Goal: Navigation & Orientation: Find specific page/section

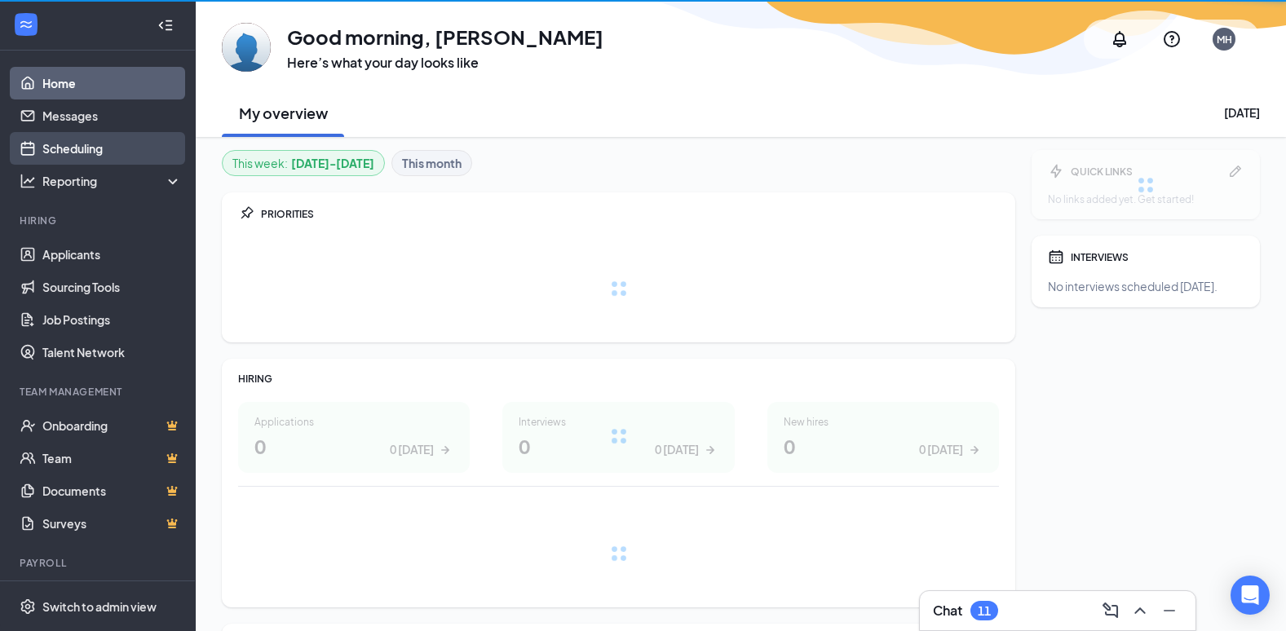
click at [90, 143] on link "Scheduling" at bounding box center [111, 148] width 139 height 33
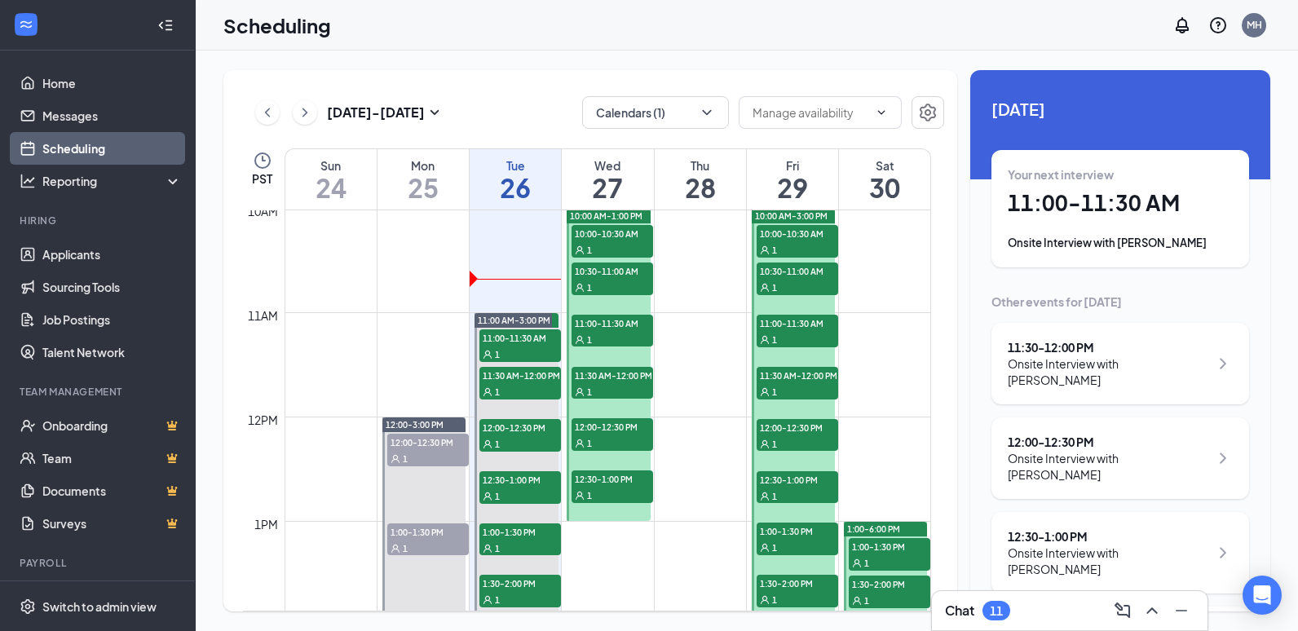
scroll to position [1128, 0]
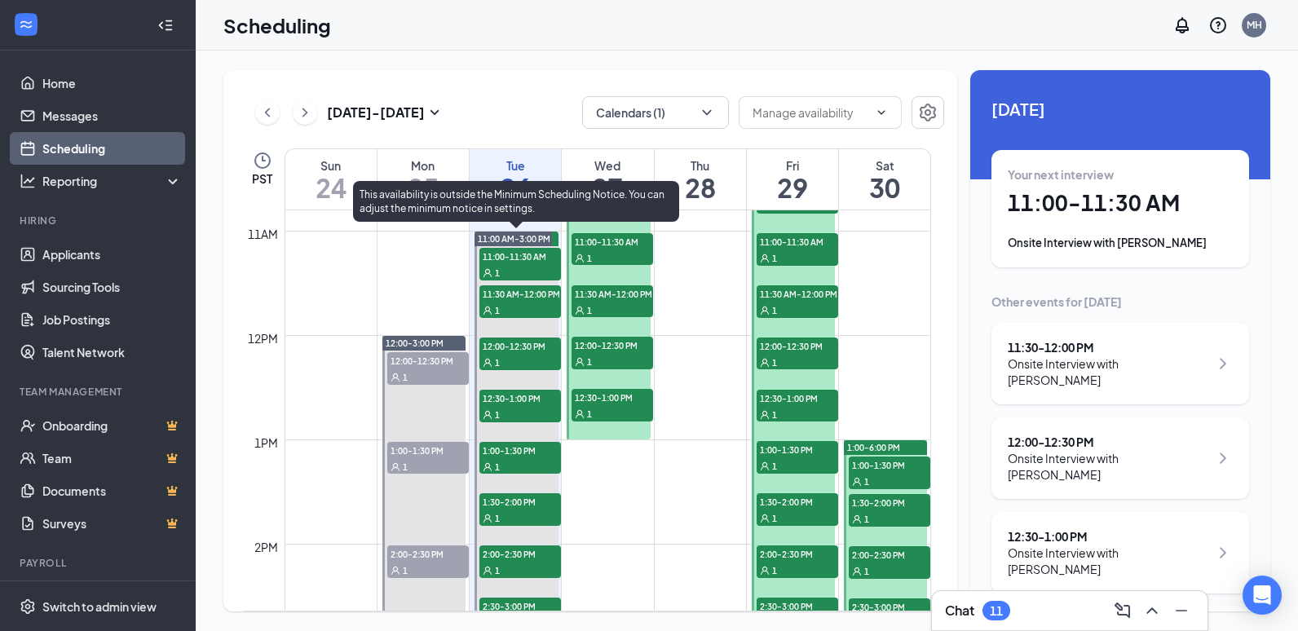
click at [502, 275] on div "1" at bounding box center [520, 272] width 82 height 16
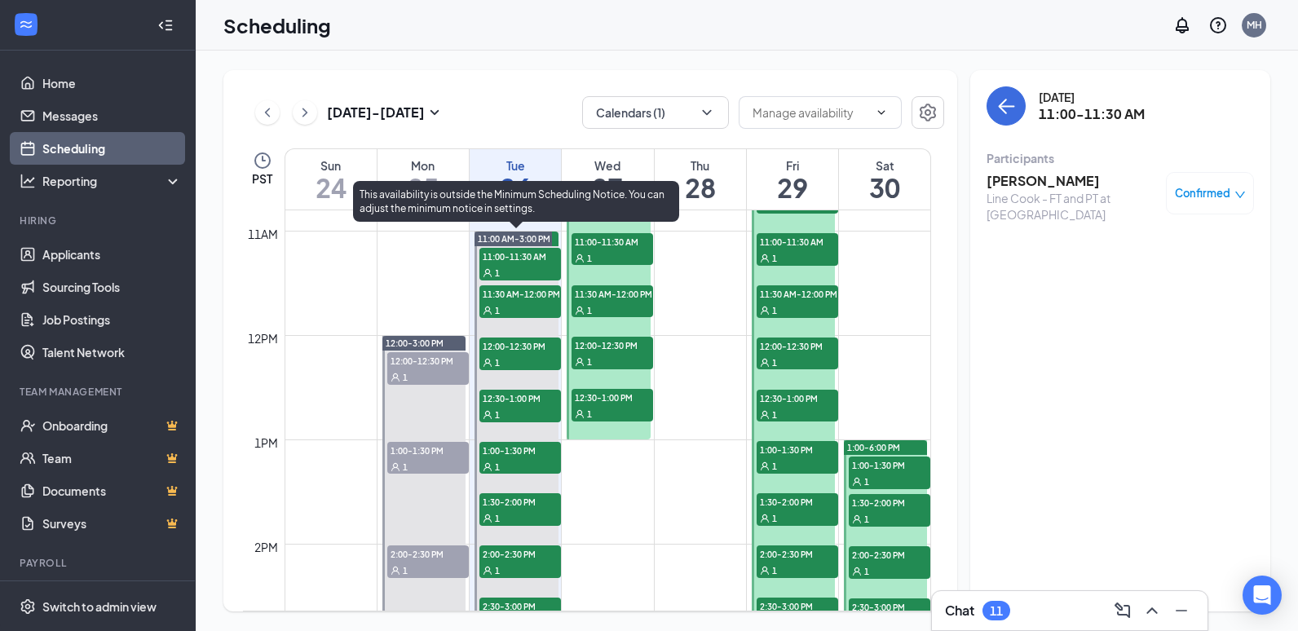
click at [546, 314] on div "1" at bounding box center [520, 310] width 82 height 16
click at [547, 351] on span "12:00-12:30 PM" at bounding box center [520, 346] width 82 height 16
click at [511, 404] on span "12:30-1:00 PM" at bounding box center [520, 398] width 82 height 16
click at [515, 462] on div "1" at bounding box center [520, 466] width 82 height 16
click at [540, 503] on span "1:30-2:00 PM" at bounding box center [520, 501] width 82 height 16
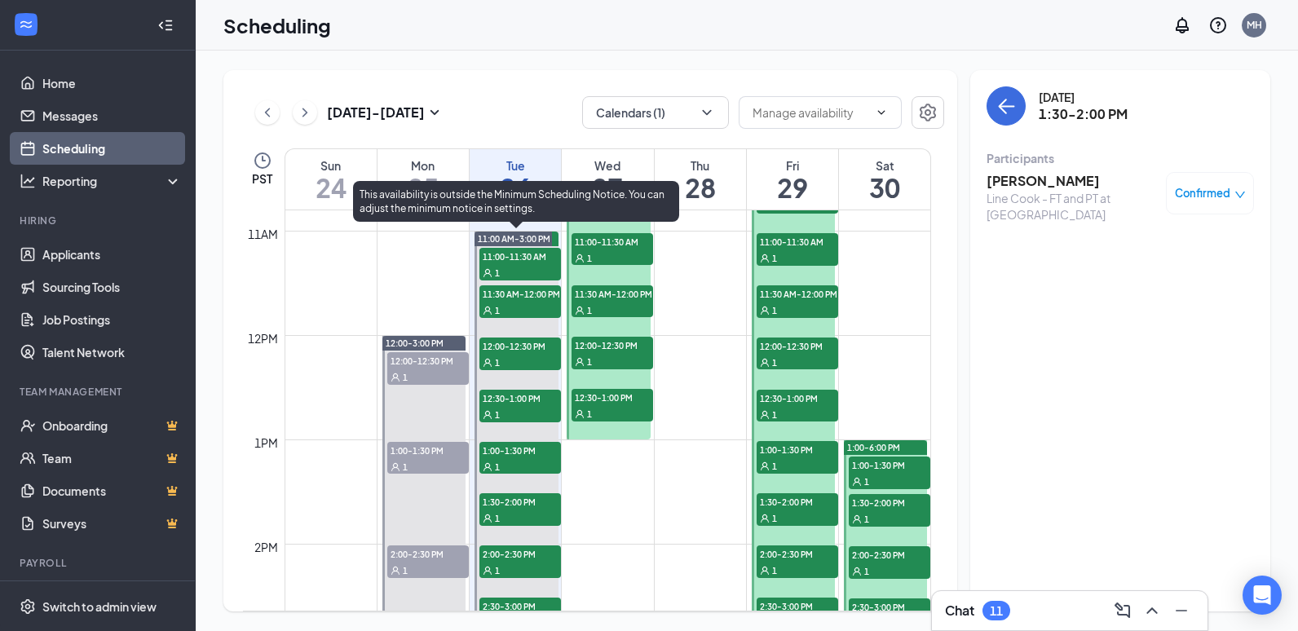
click at [529, 558] on span "2:00-2:30 PM" at bounding box center [520, 554] width 82 height 16
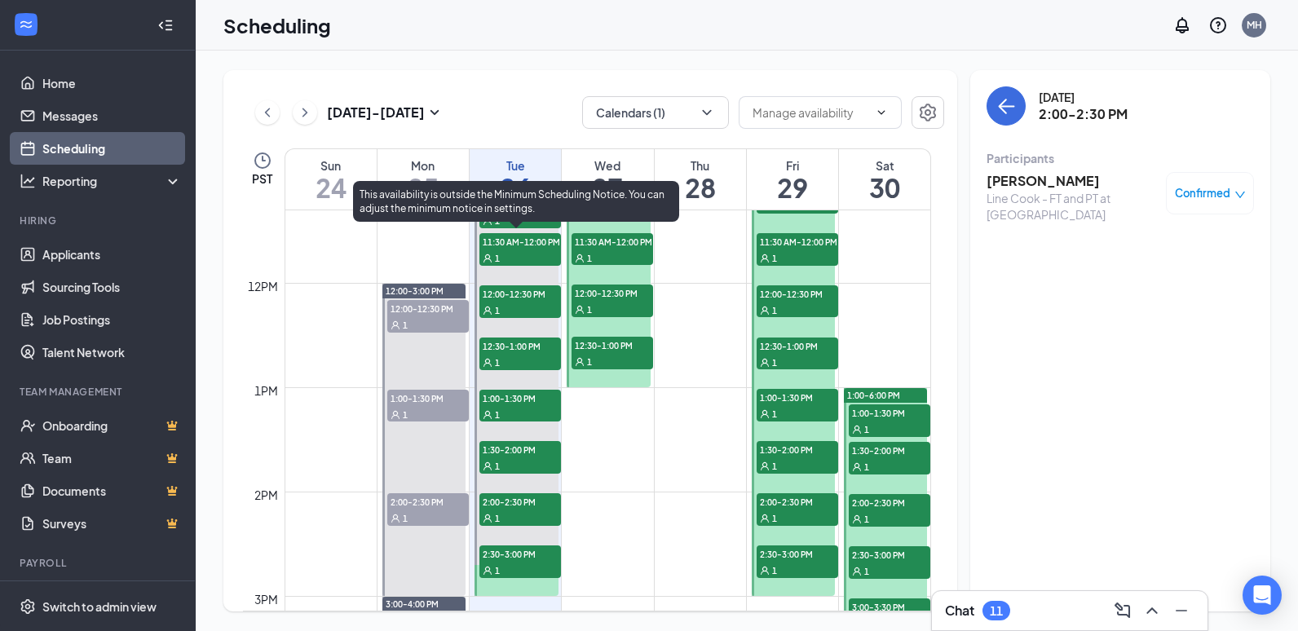
scroll to position [1209, 0]
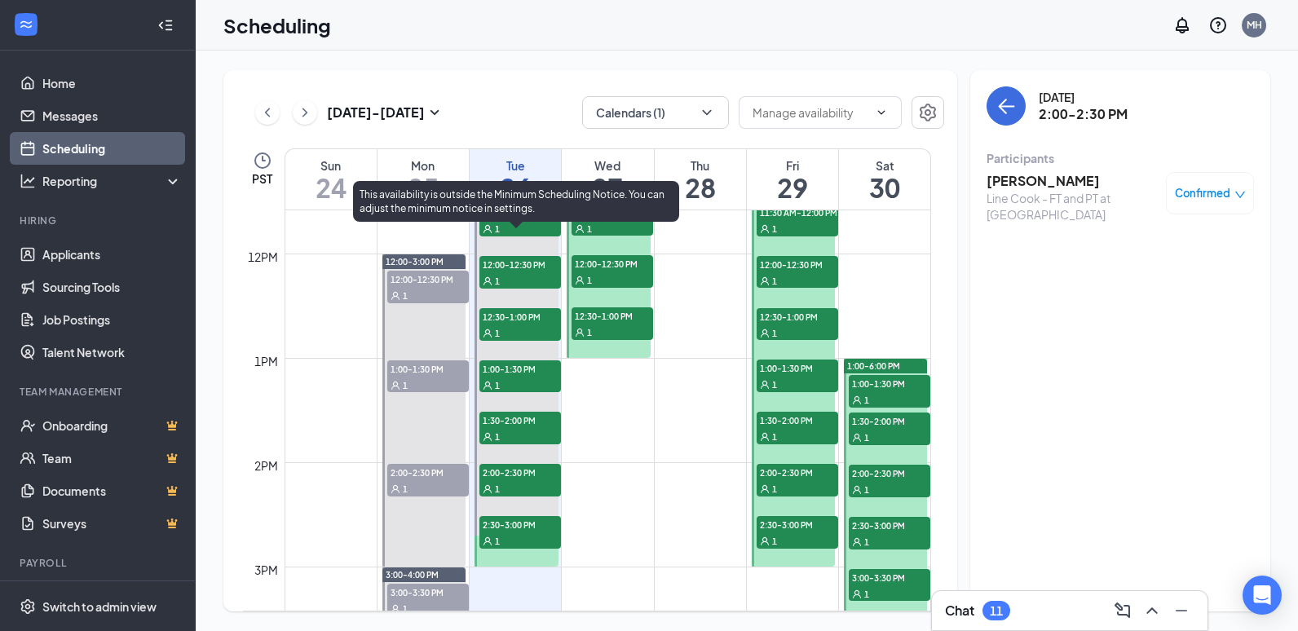
click at [541, 532] on span "2:30-3:00 PM" at bounding box center [520, 524] width 82 height 16
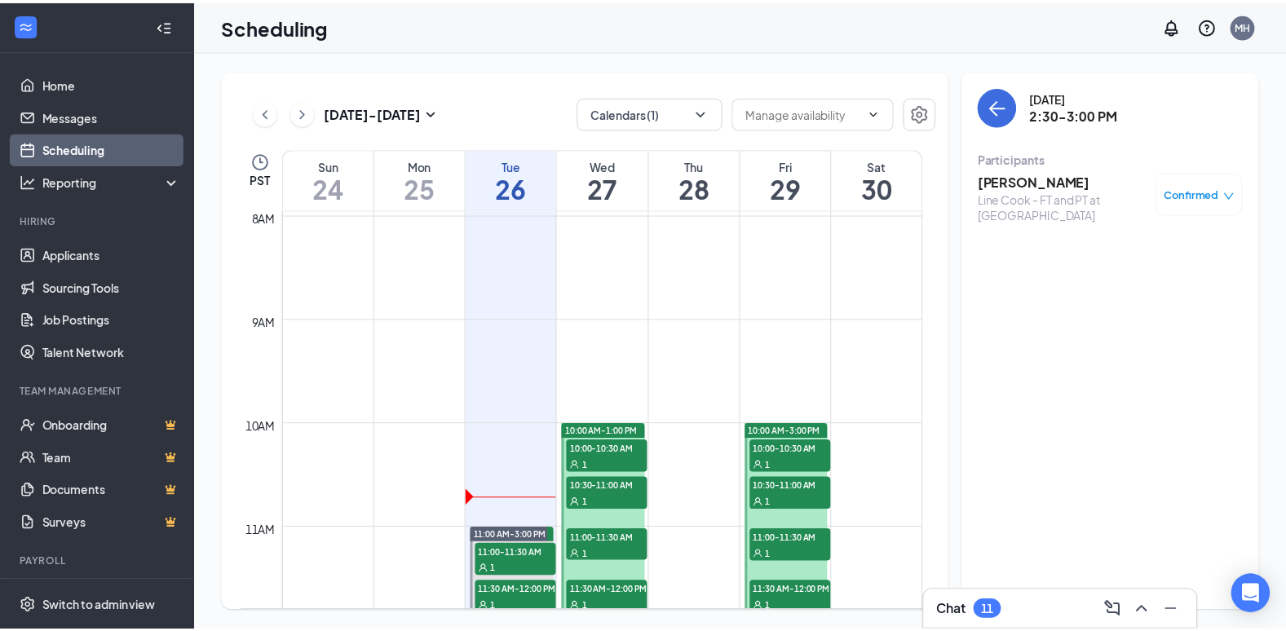
scroll to position [802, 0]
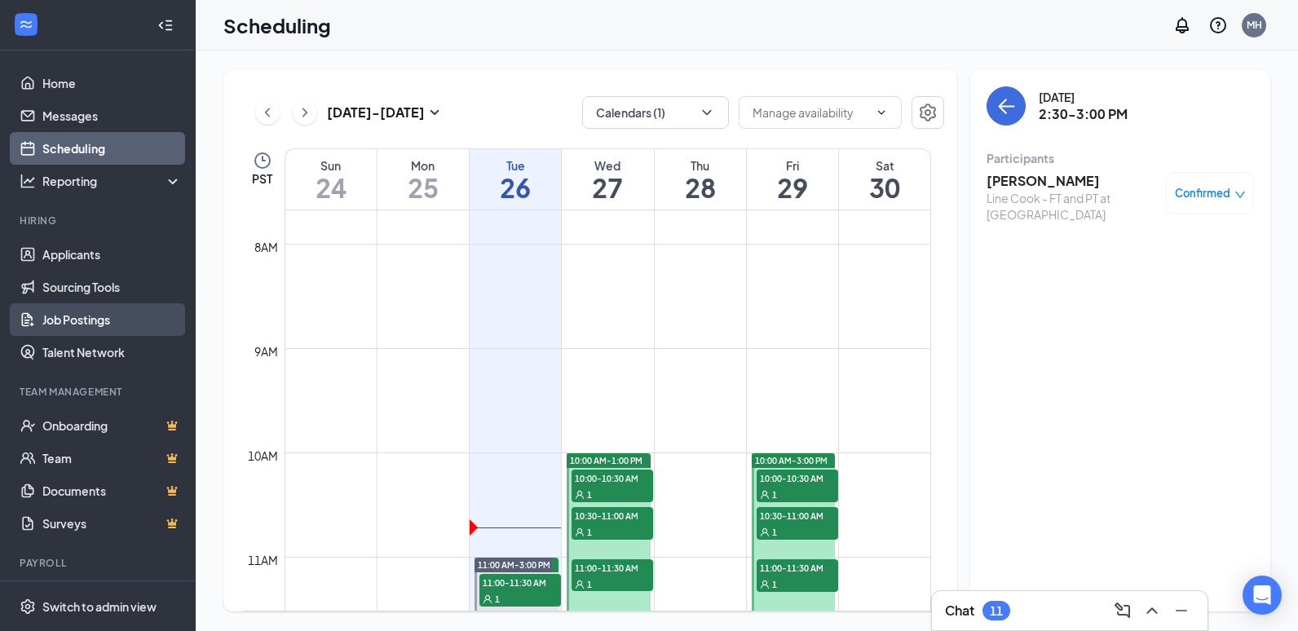
click at [89, 311] on link "Job Postings" at bounding box center [111, 319] width 139 height 33
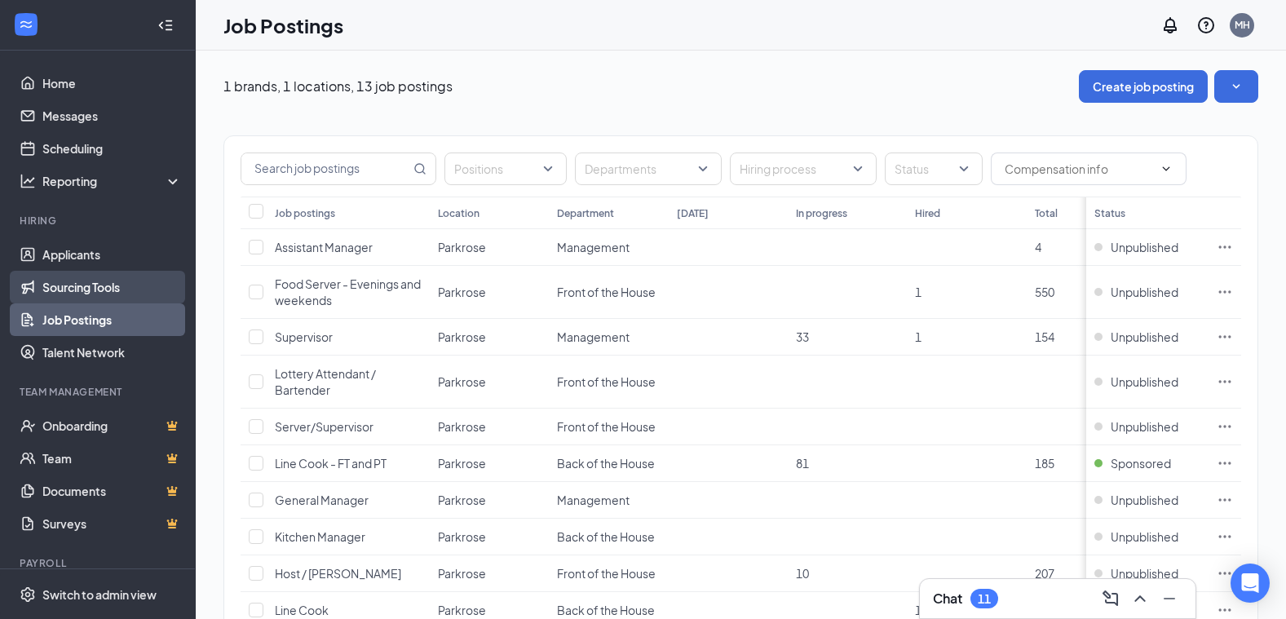
click at [91, 294] on link "Sourcing Tools" at bounding box center [111, 287] width 139 height 33
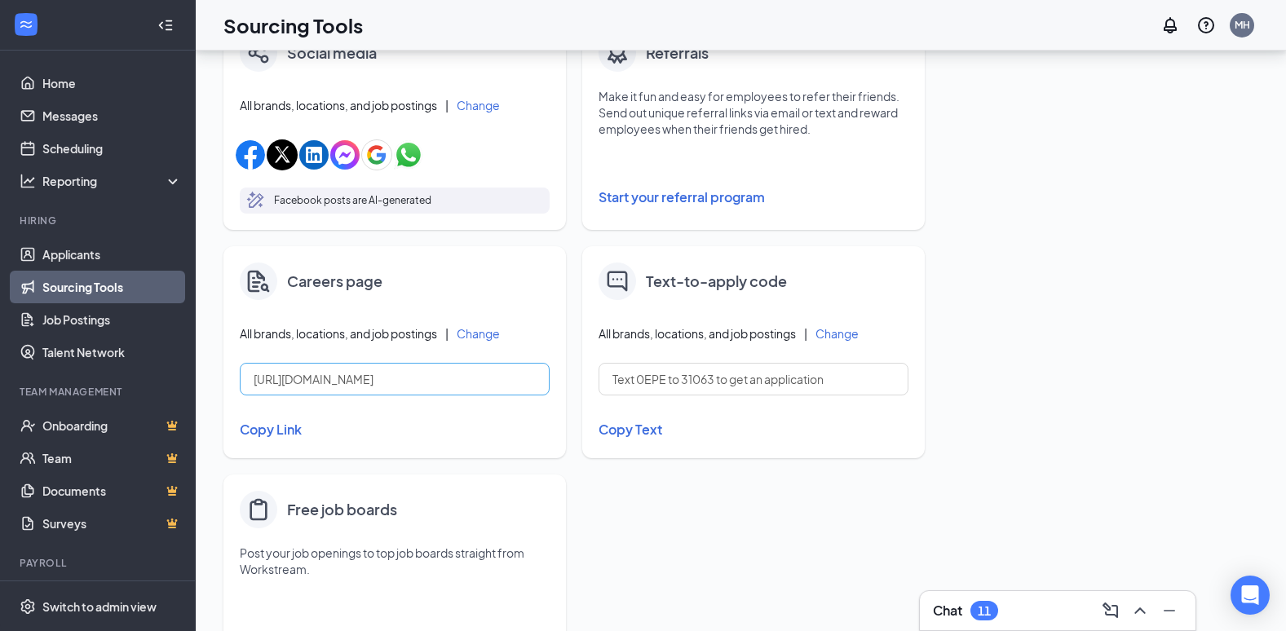
scroll to position [571, 0]
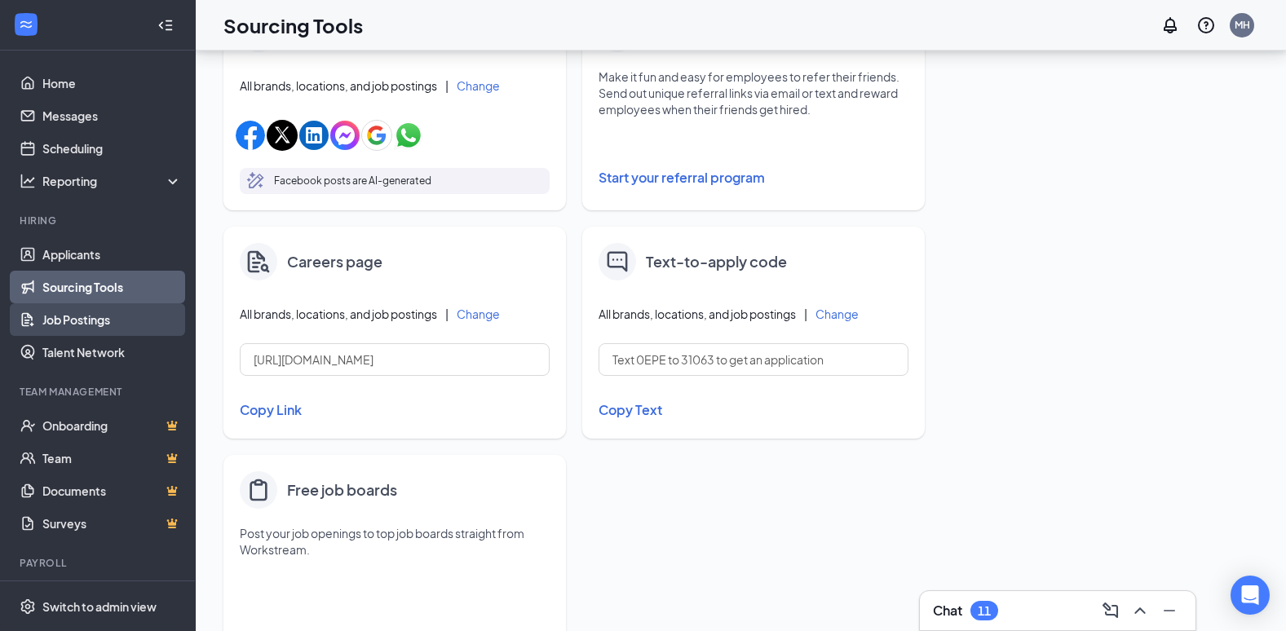
click at [94, 322] on link "Job Postings" at bounding box center [111, 319] width 139 height 33
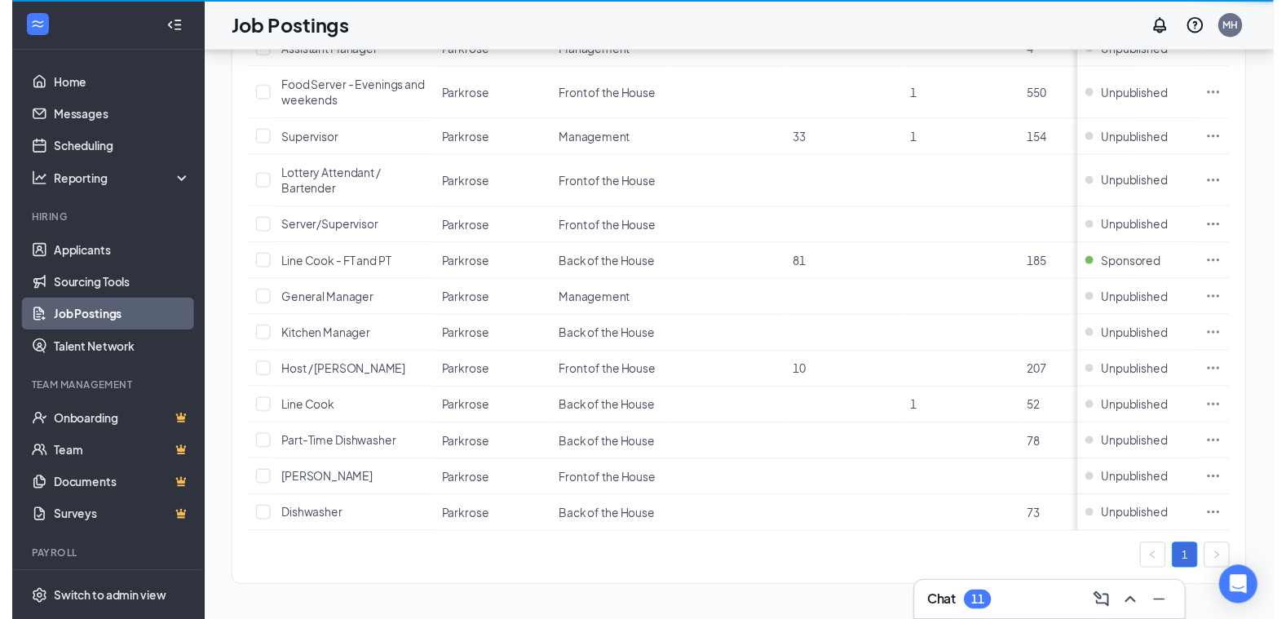
scroll to position [223, 0]
